Goal: Use online tool/utility: Utilize a website feature to perform a specific function

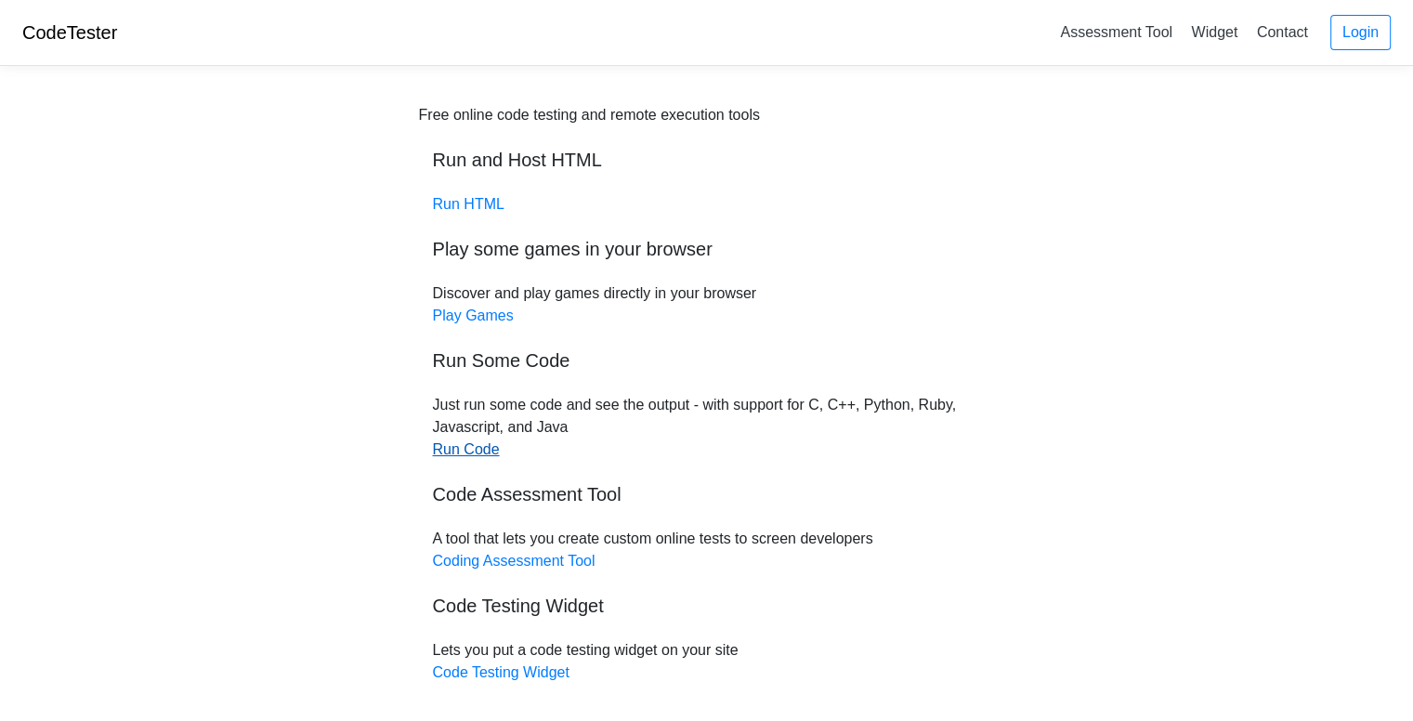
click at [466, 453] on link "Run Code" at bounding box center [466, 449] width 67 height 16
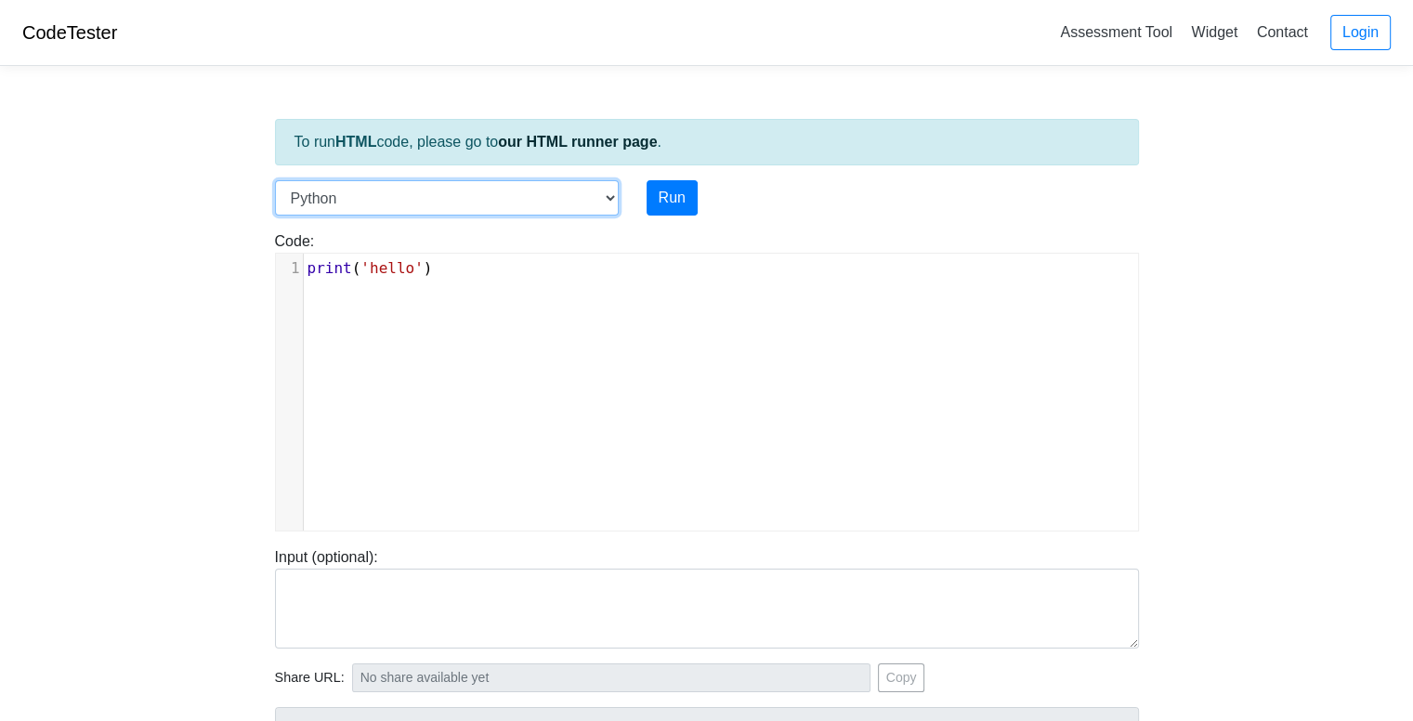
click at [557, 190] on select "C C++ Go Java Javascript Python Ruby" at bounding box center [447, 197] width 344 height 35
select select "c"
click at [275, 180] on select "C C++ Go Java Javascript Python Ruby" at bounding box center [447, 197] width 344 height 35
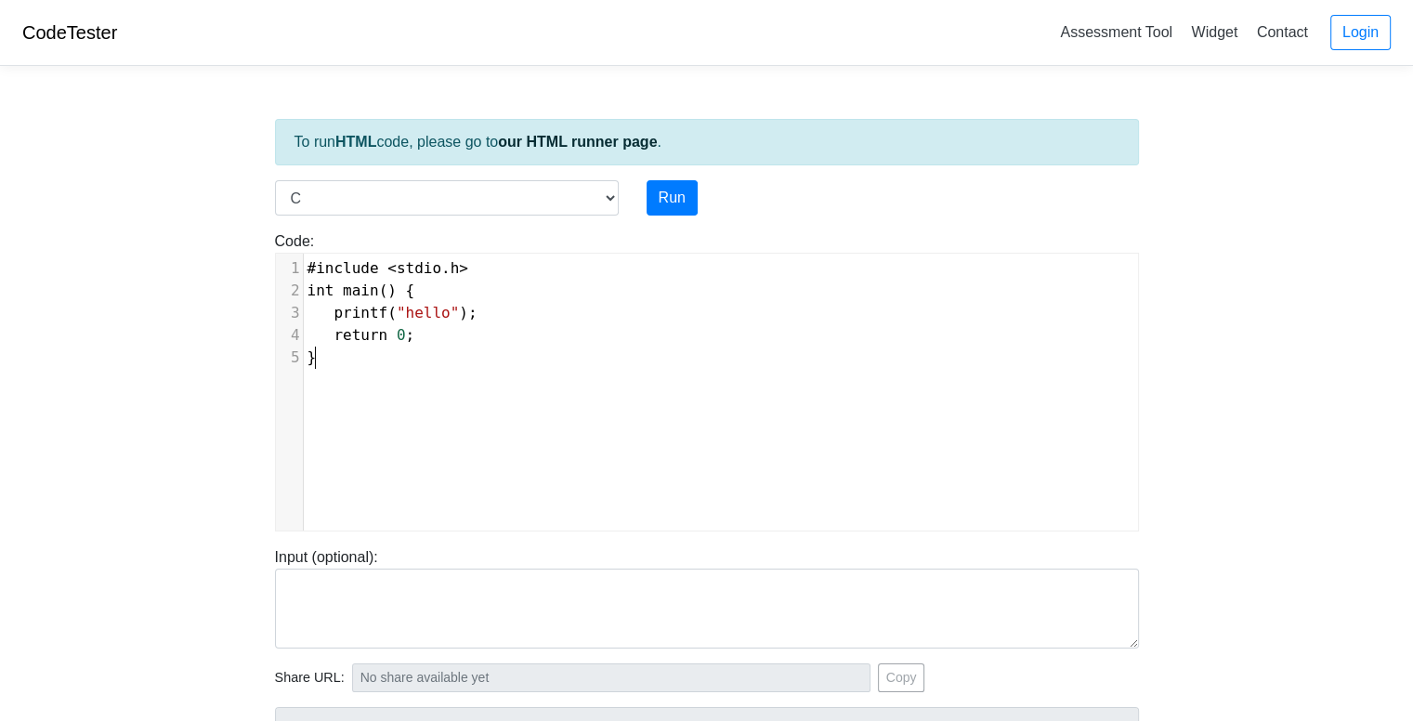
drag, startPoint x: 426, startPoint y: 394, endPoint x: 408, endPoint y: 359, distance: 39.9
click at [426, 391] on div "xxxxxxxxxx 1 #include < stdio . h > 2 int main () { 3 printf ( "hello" ); 4 ret…" at bounding box center [721, 406] width 890 height 305
type textarea "#include <stdio.h> int main() { printf("hello"); return 0; }"
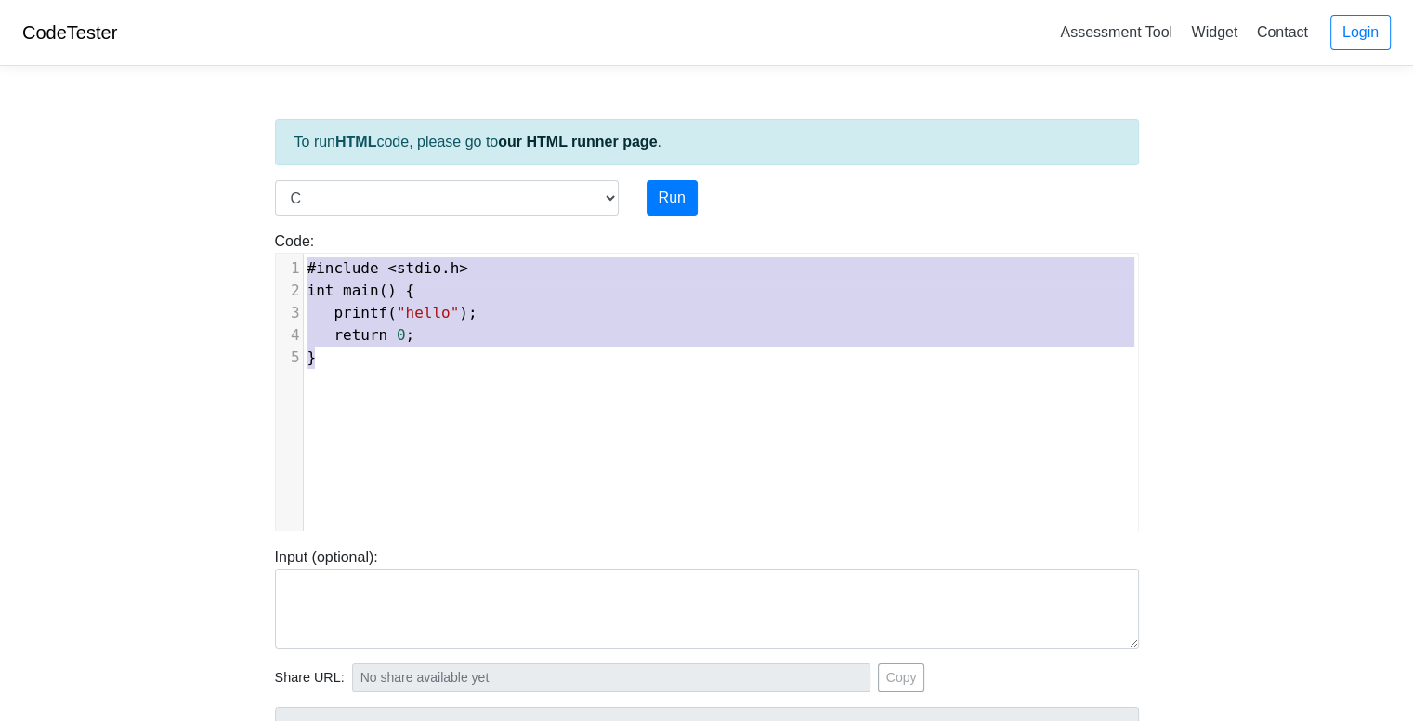
drag, startPoint x: 354, startPoint y: 365, endPoint x: 281, endPoint y: 250, distance: 136.6
click at [281, 250] on div "Code: #include <stdio.h> int main() { printf("hello"); return 0; } #include <st…" at bounding box center [707, 380] width 892 height 301
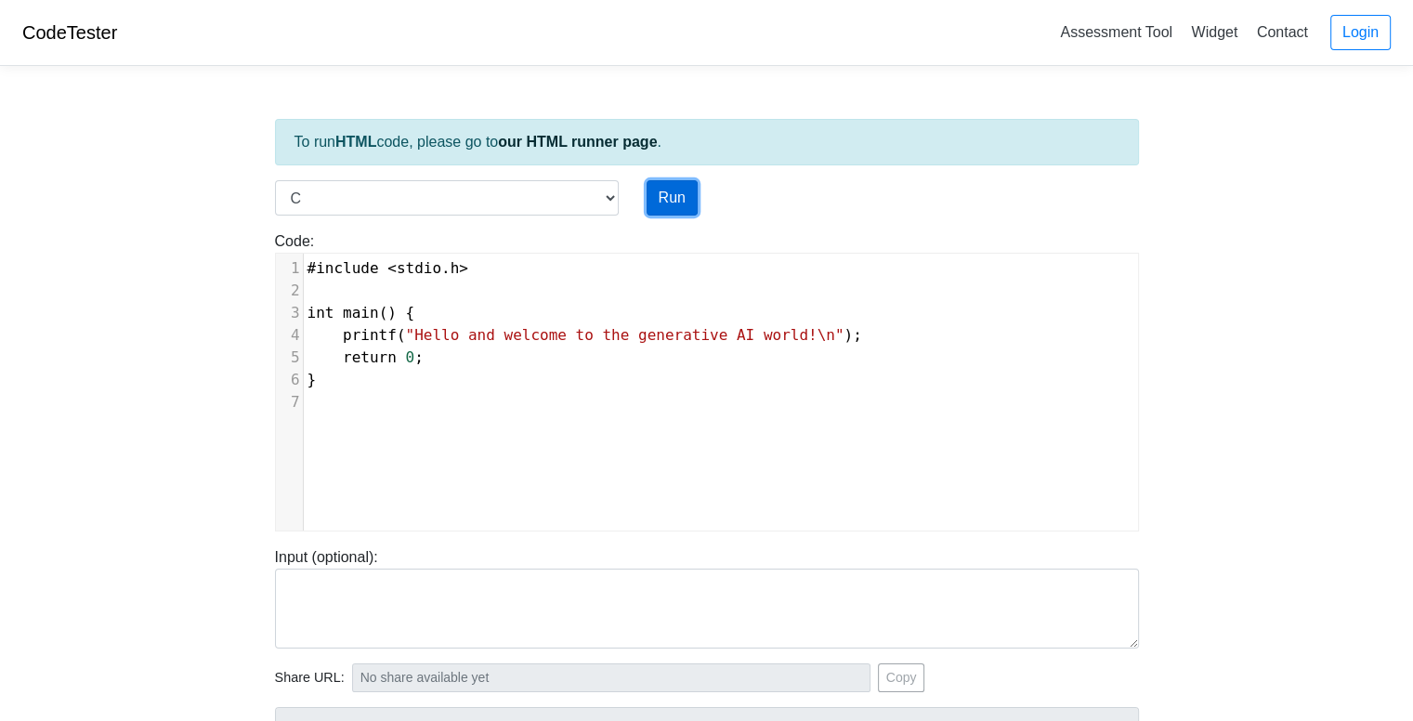
click at [689, 195] on button "Run" at bounding box center [672, 197] width 51 height 35
type input "https://codetester.io/runner?s=oQXdOJR1lR"
type textarea "Stdout: Hello and welcome to the generative AI world!"
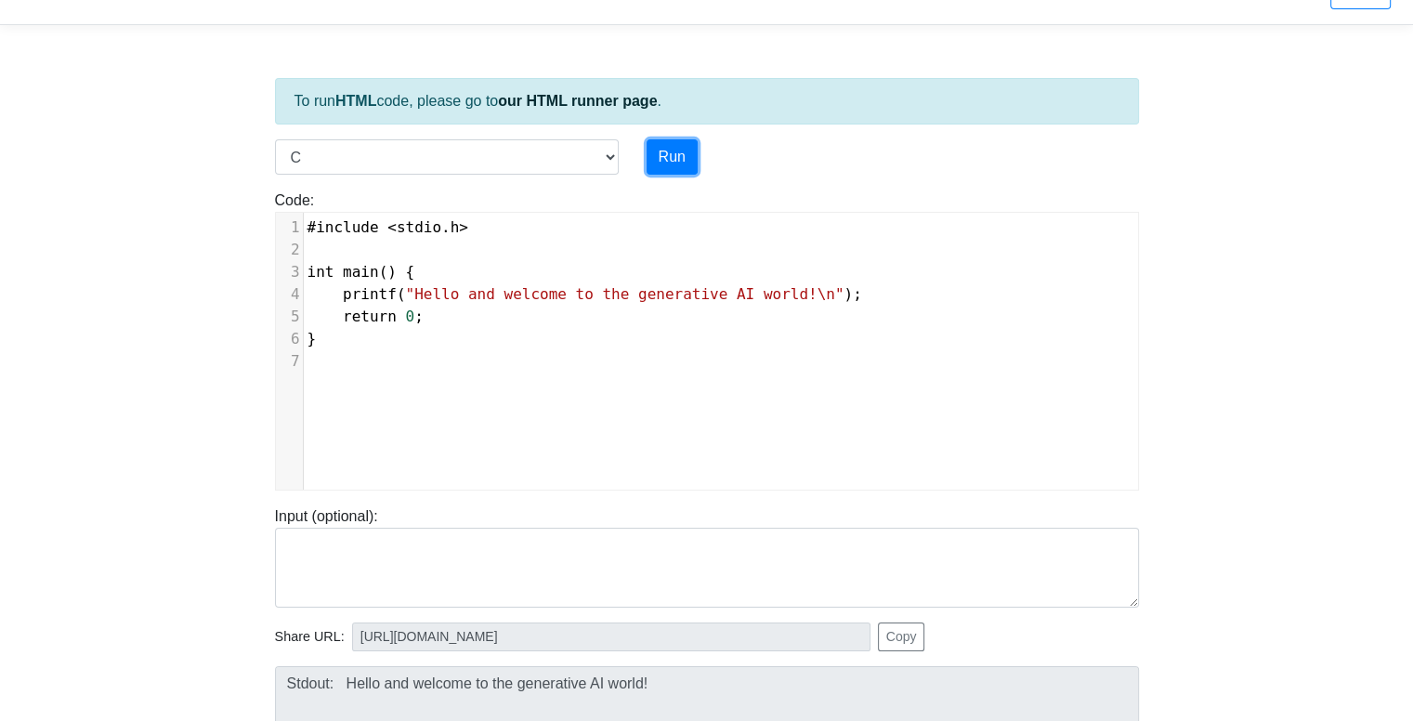
scroll to position [33, 0]
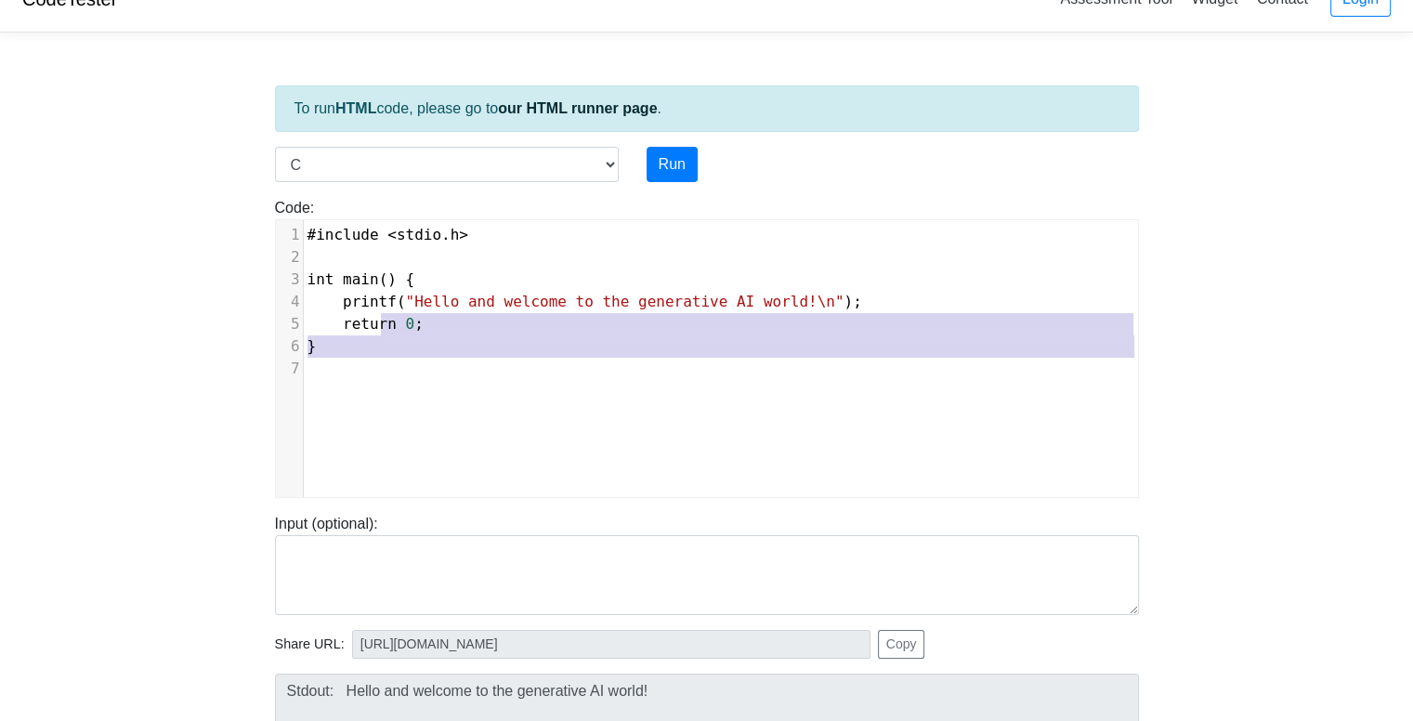
type textarea "#include <stdio.h> int main() { printf("Hello and welcome to the generative AI …"
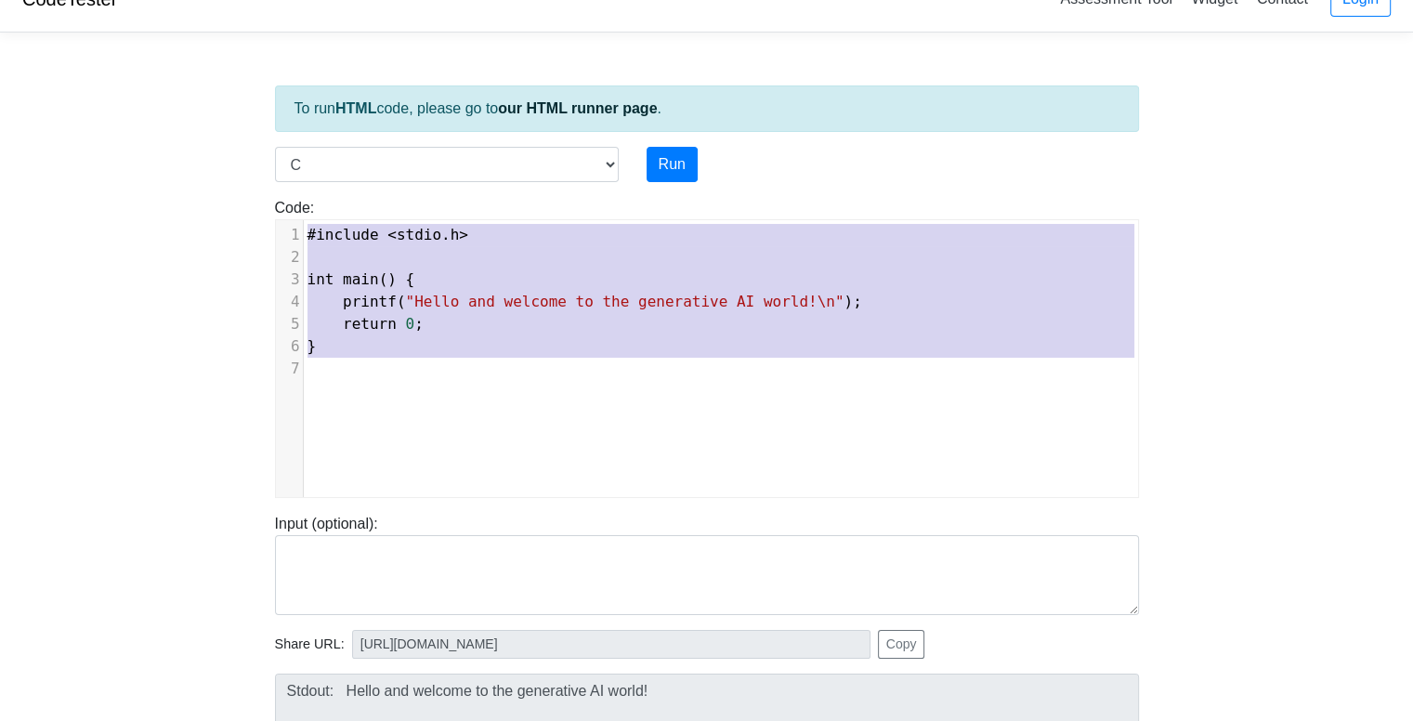
drag, startPoint x: 466, startPoint y: 399, endPoint x: 301, endPoint y: 205, distance: 255.0
click at [301, 205] on div "Code: #include <stdio.h> int main() { printf("hello"); return 0; } #include <st…" at bounding box center [707, 347] width 892 height 301
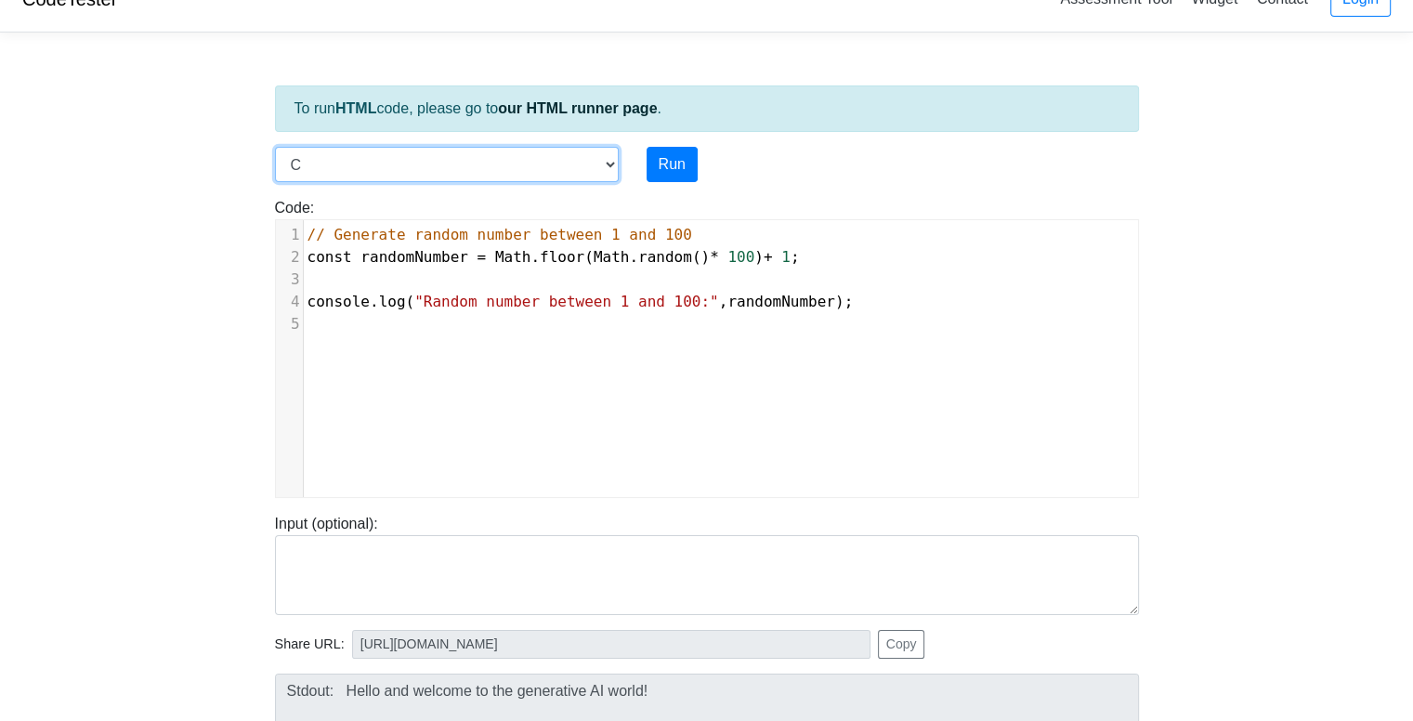
click at [590, 166] on select "C C++ Go Java Javascript Python Ruby" at bounding box center [447, 164] width 344 height 35
select select "python"
click at [275, 147] on select "C C++ Go Java Javascript Python Ruby" at bounding box center [447, 164] width 344 height 35
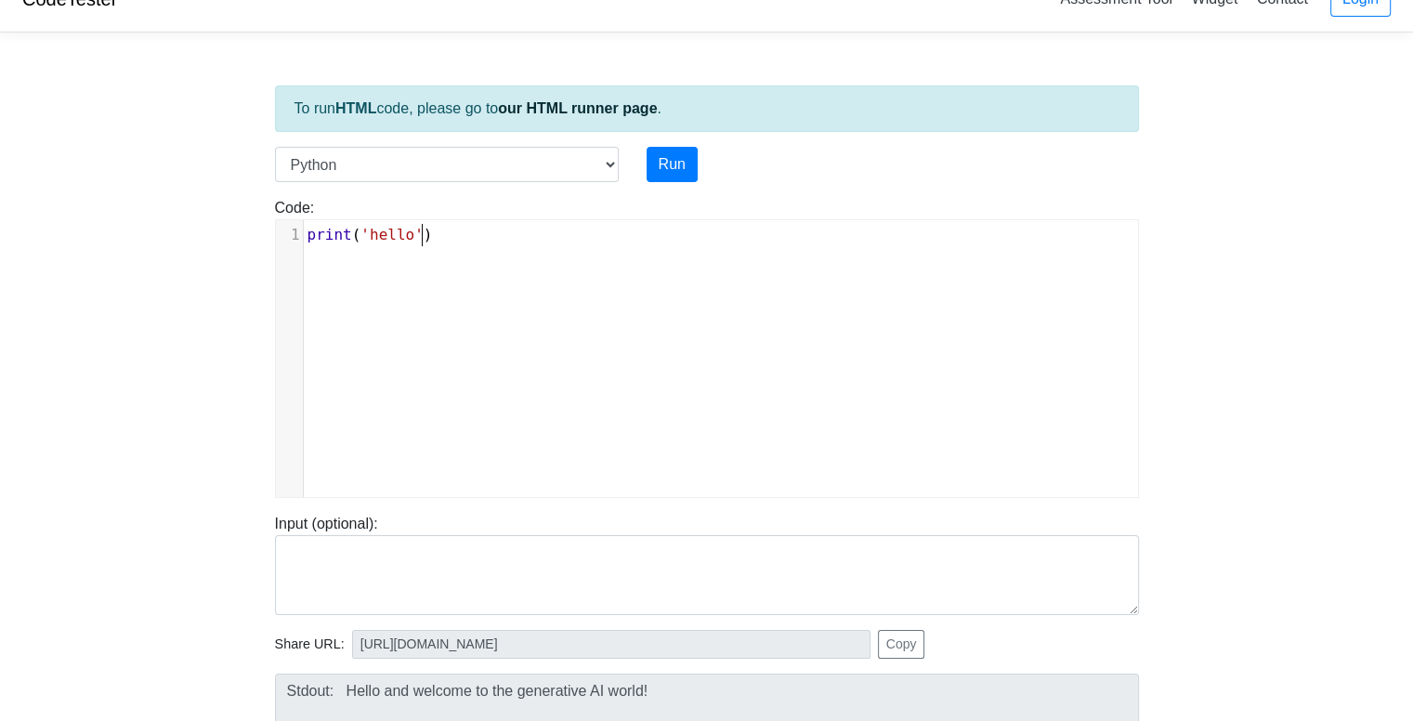
scroll to position [7, 0]
type textarea "print('hello')"
drag, startPoint x: 464, startPoint y: 262, endPoint x: 309, endPoint y: 209, distance: 163.9
click at [309, 210] on div "Code: print('hello') print('hello') x 1 print ( 'hello' )" at bounding box center [707, 347] width 892 height 301
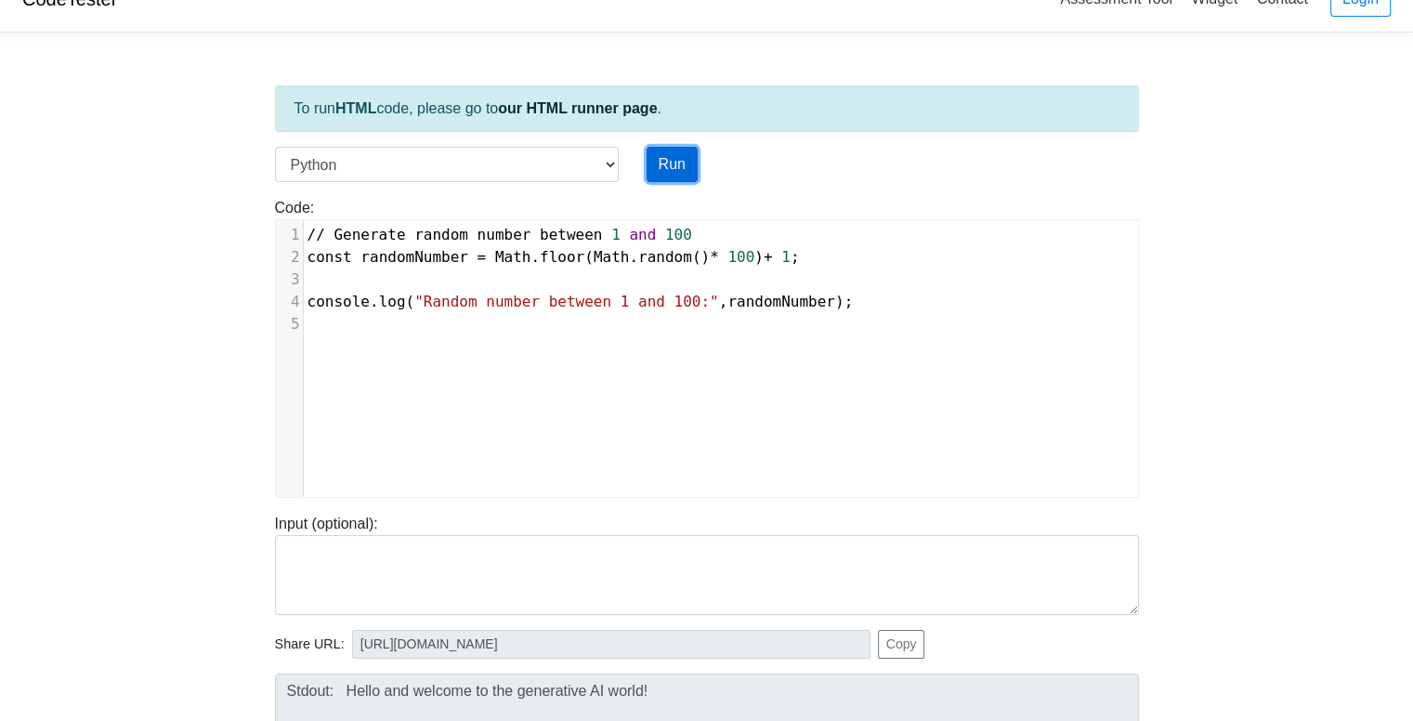
click at [687, 165] on button "Run" at bounding box center [672, 164] width 51 height 35
type input "https://codetester.io/runner?s=ZeX3Brmklv"
type textarea "Submission status: Runtime Error (NZEC) Stderr: File "script.py", line 1 // Gen…"
click at [544, 401] on div "x 1 // Generate random number between 1 and 100 2 const randomNumber = Math . f…" at bounding box center [721, 372] width 890 height 305
click at [689, 371] on div "x 1 // Generate random number between 1 and 100 2 const randomNumber = Math . f…" at bounding box center [721, 372] width 890 height 305
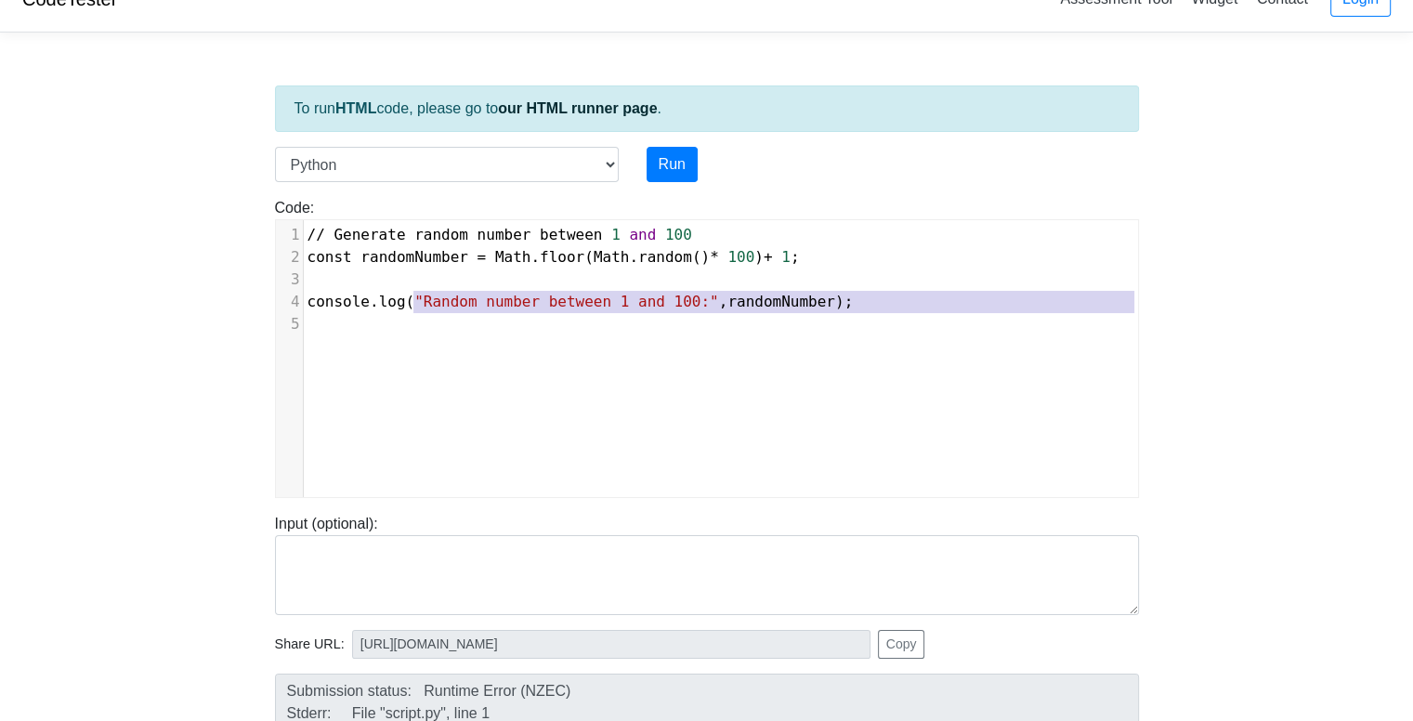
type textarea "Generate random number between 1 and 100 const randomNumber = Math.floor(Math.r…"
drag, startPoint x: 689, startPoint y: 371, endPoint x: 335, endPoint y: 225, distance: 382.8
click at [333, 223] on div "x 1 // Generate random number between 1 and 100 2 const randomNumber = Math . f…" at bounding box center [721, 372] width 890 height 305
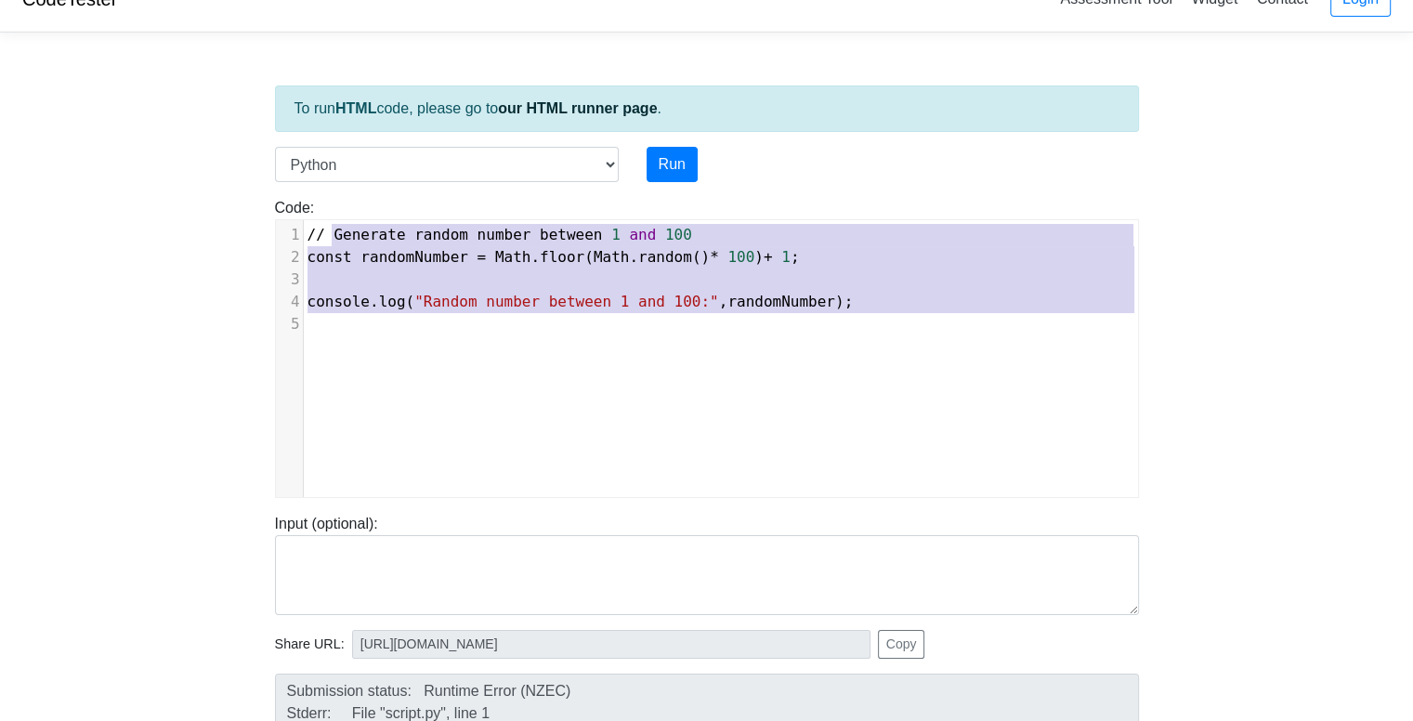
click at [818, 358] on div "x 1 // Generate random number between 1 and 100 2 const randomNumber = Math . f…" at bounding box center [721, 372] width 890 height 305
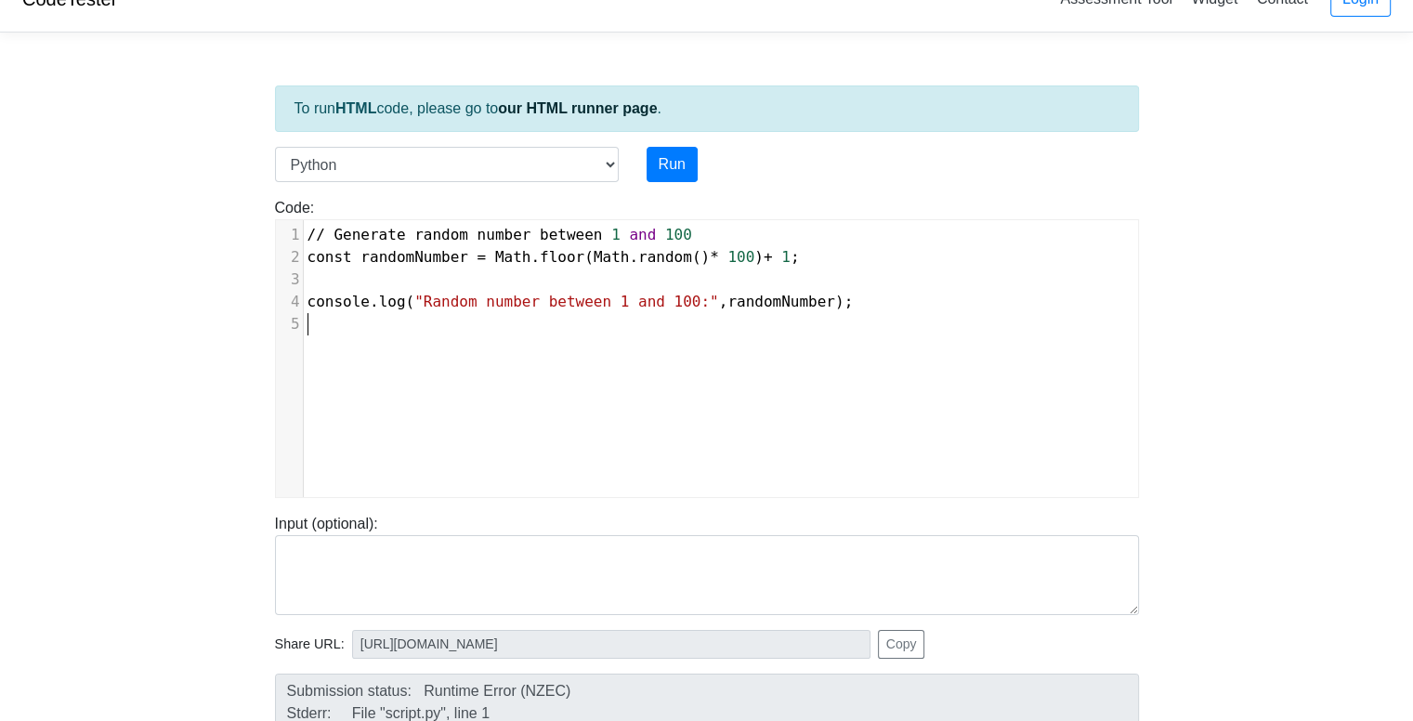
type textarea "// Generate random number between 1 and 100 const randomNumber = Math.floor(Mat…"
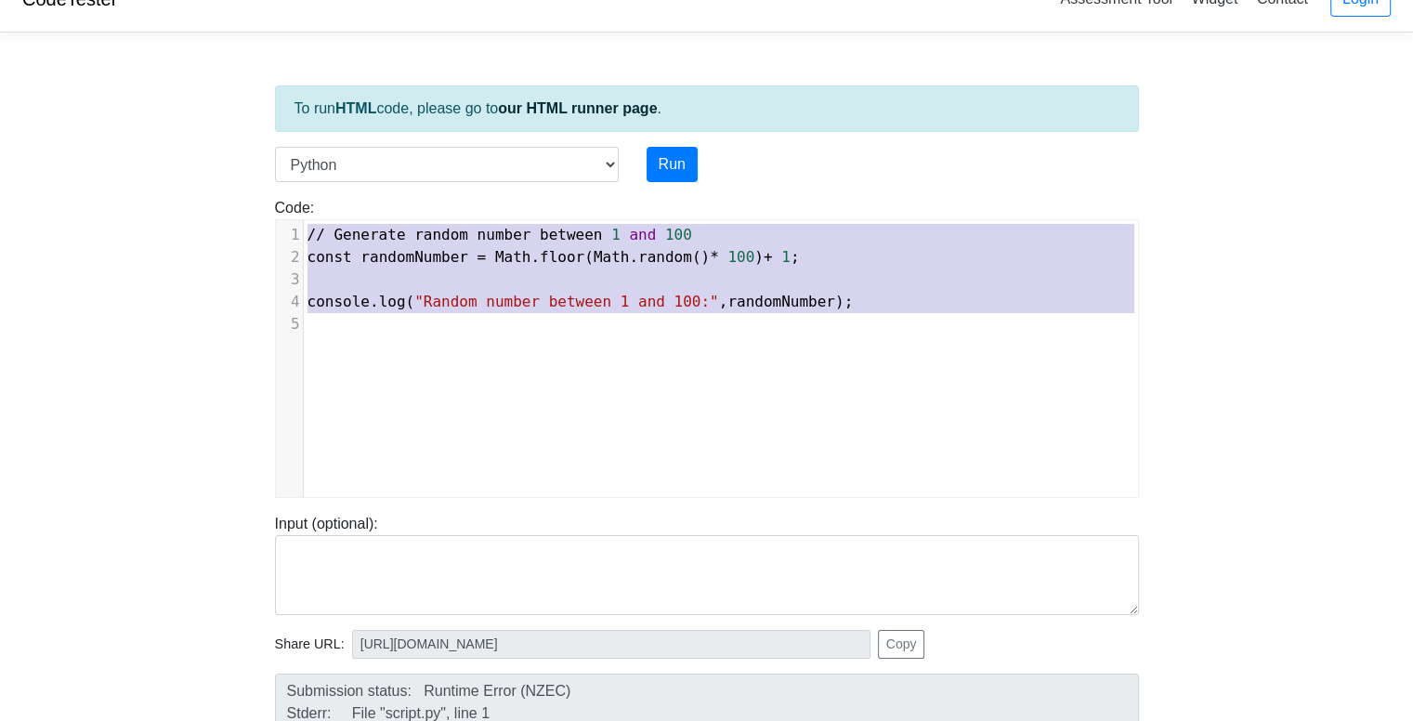
drag, startPoint x: 824, startPoint y: 319, endPoint x: 197, endPoint y: 223, distance: 634.3
click at [197, 223] on body "CodeTester Assessment Tool Widget Contact Login To run HTML code, please go to …" at bounding box center [706, 462] width 1413 height 991
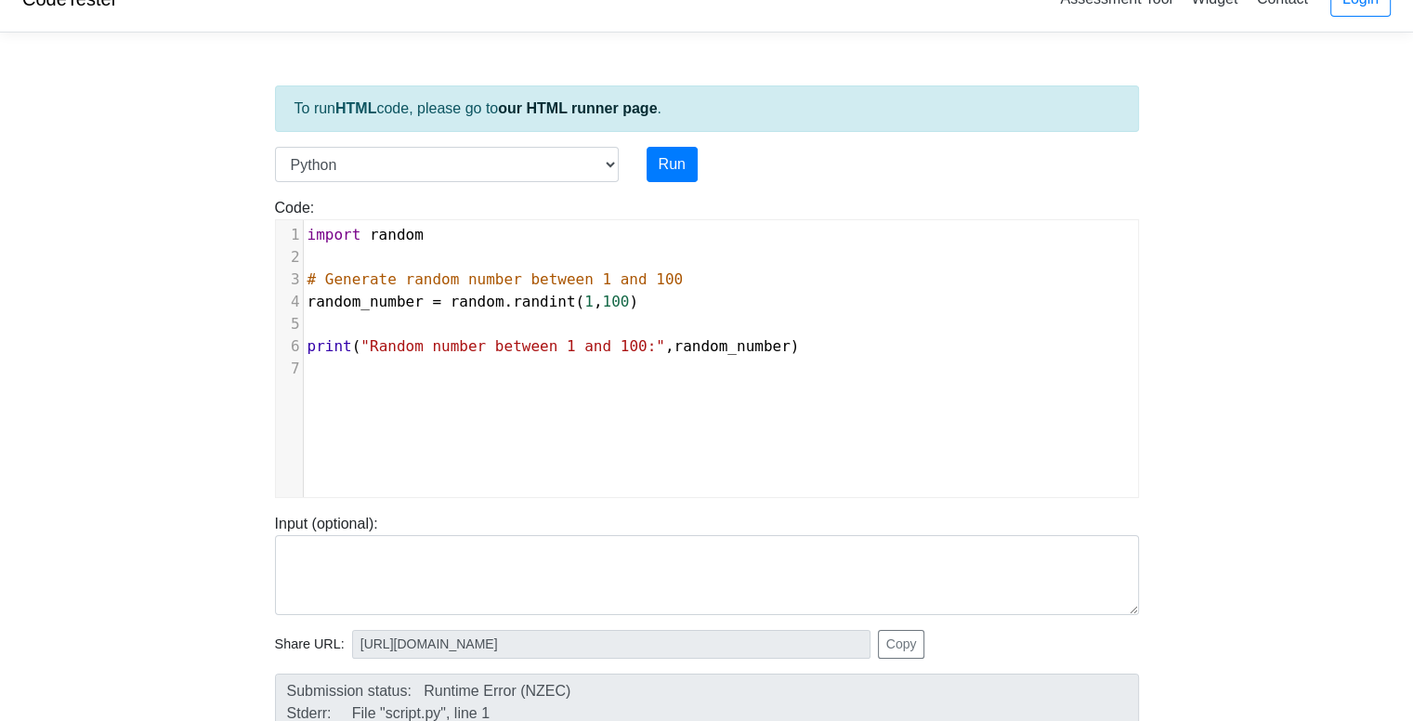
click at [658, 187] on div "Code: print('hello') x 1 import random 2 ​ 3 # Generate random number between 1…" at bounding box center [707, 340] width 892 height 316
click at [670, 172] on button "Run" at bounding box center [672, 164] width 51 height 35
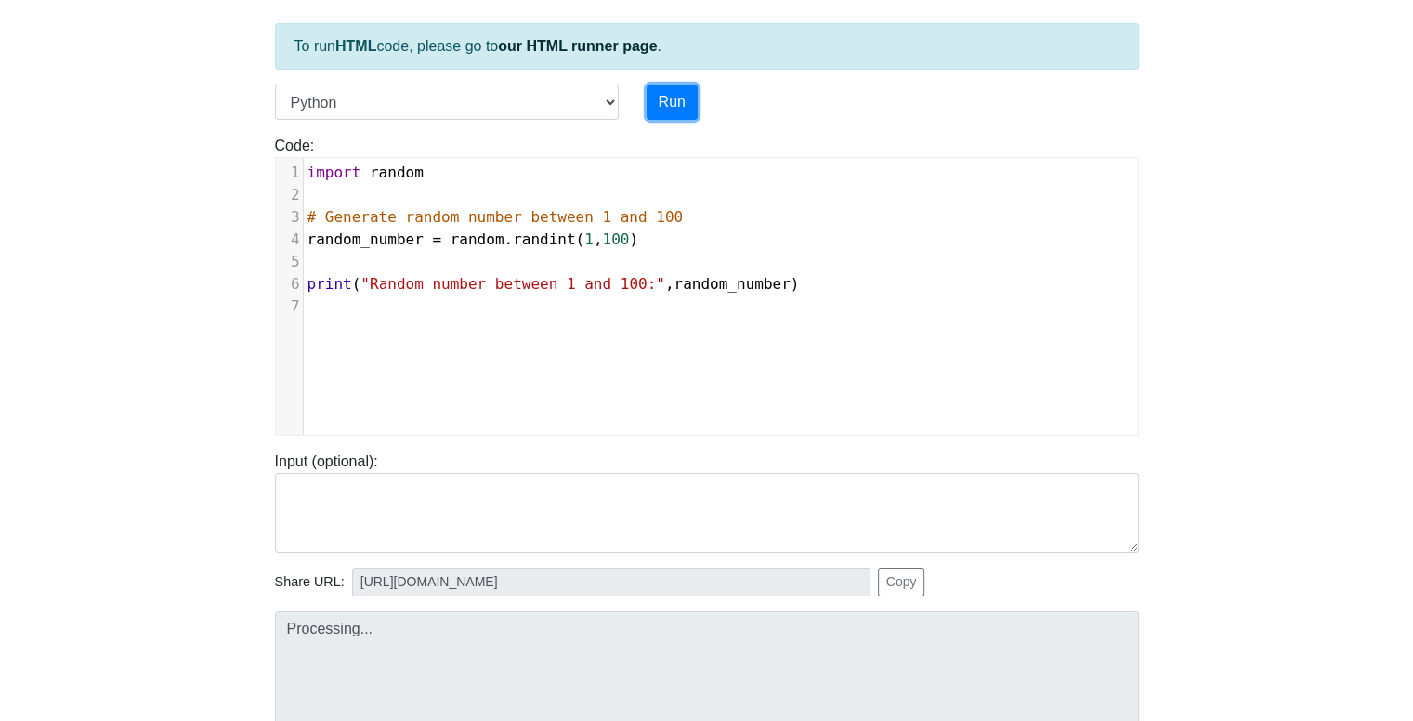
scroll to position [219, 0]
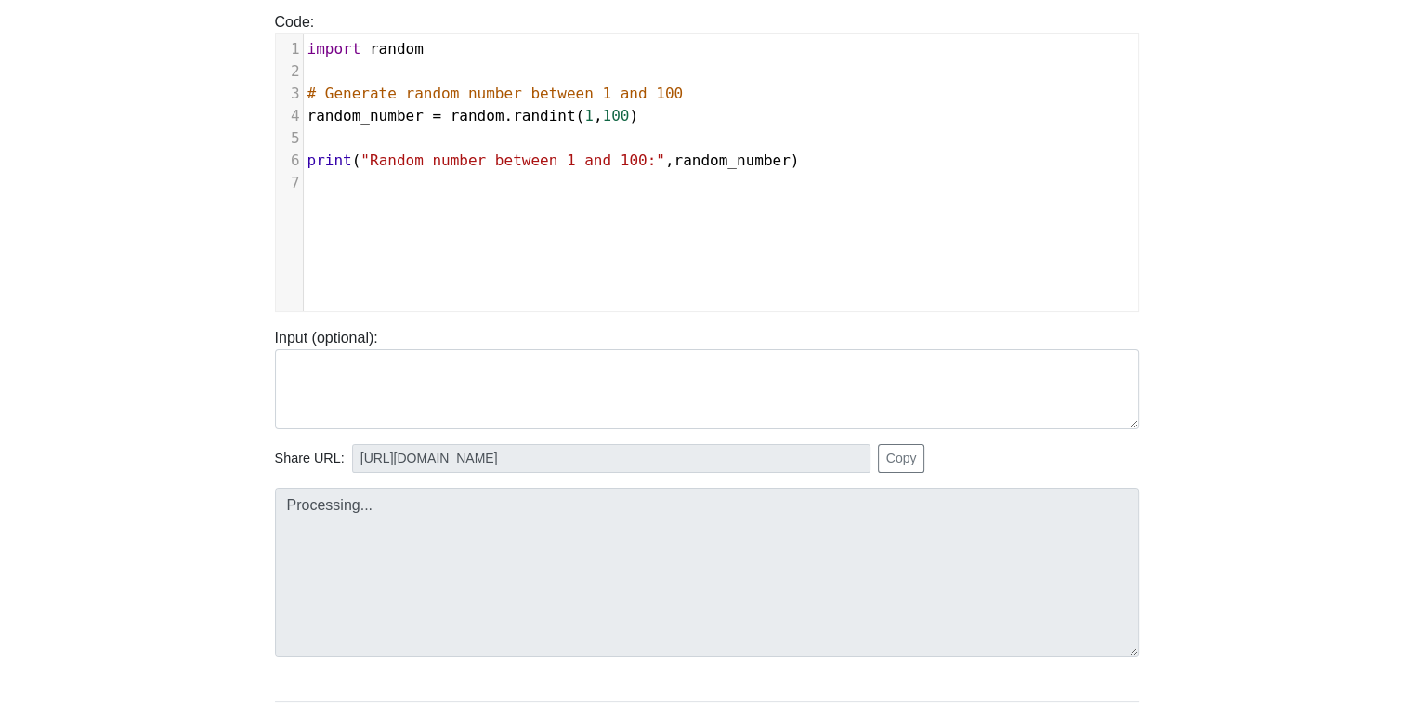
type input "https://codetester.io/runner?s=gVXBBVrbXQ"
type textarea "Stdout: Random number between 1 and 100: 62"
